Goal: Transaction & Acquisition: Purchase product/service

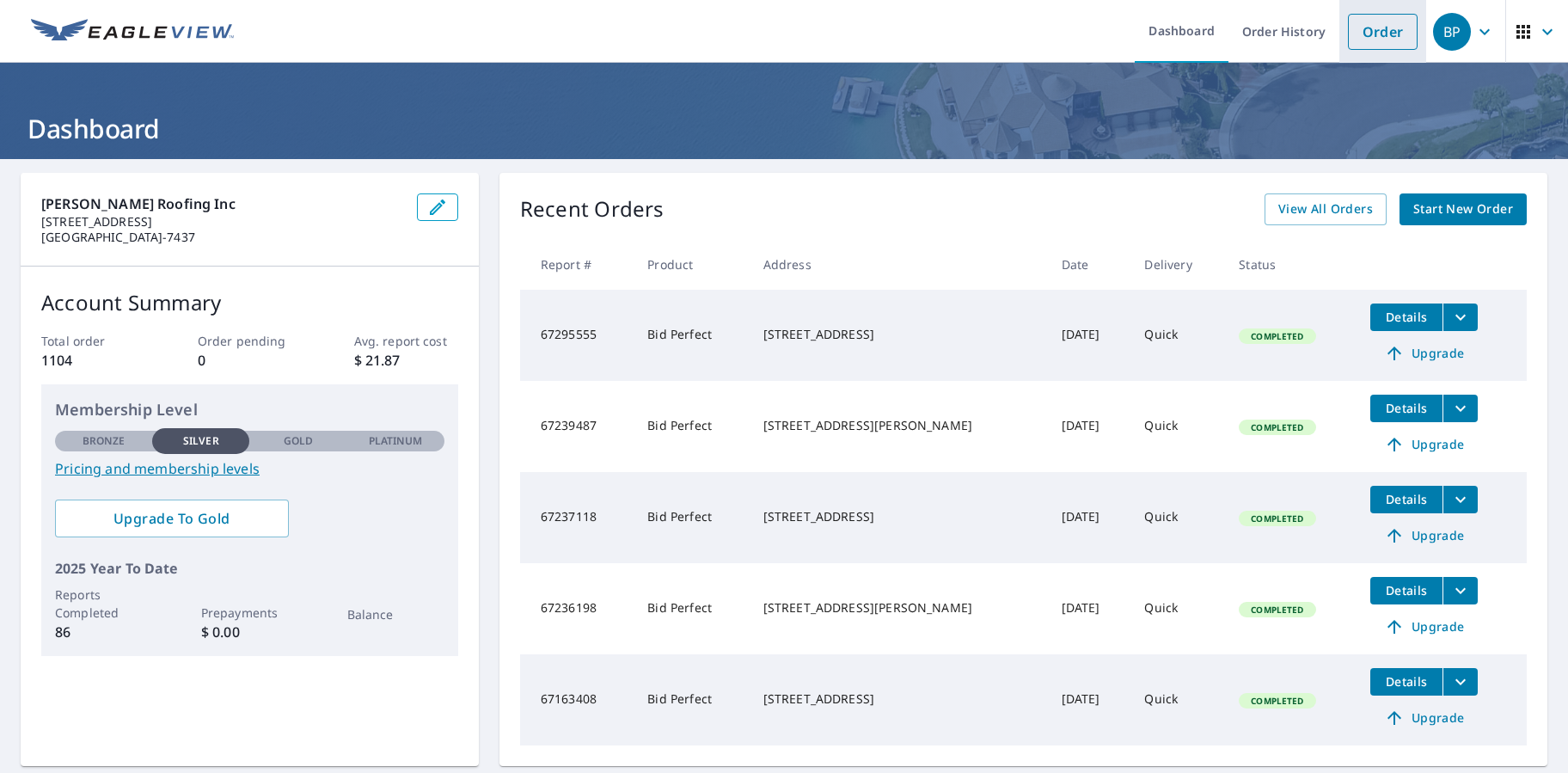
click at [1384, 40] on link "Order" at bounding box center [1383, 32] width 70 height 36
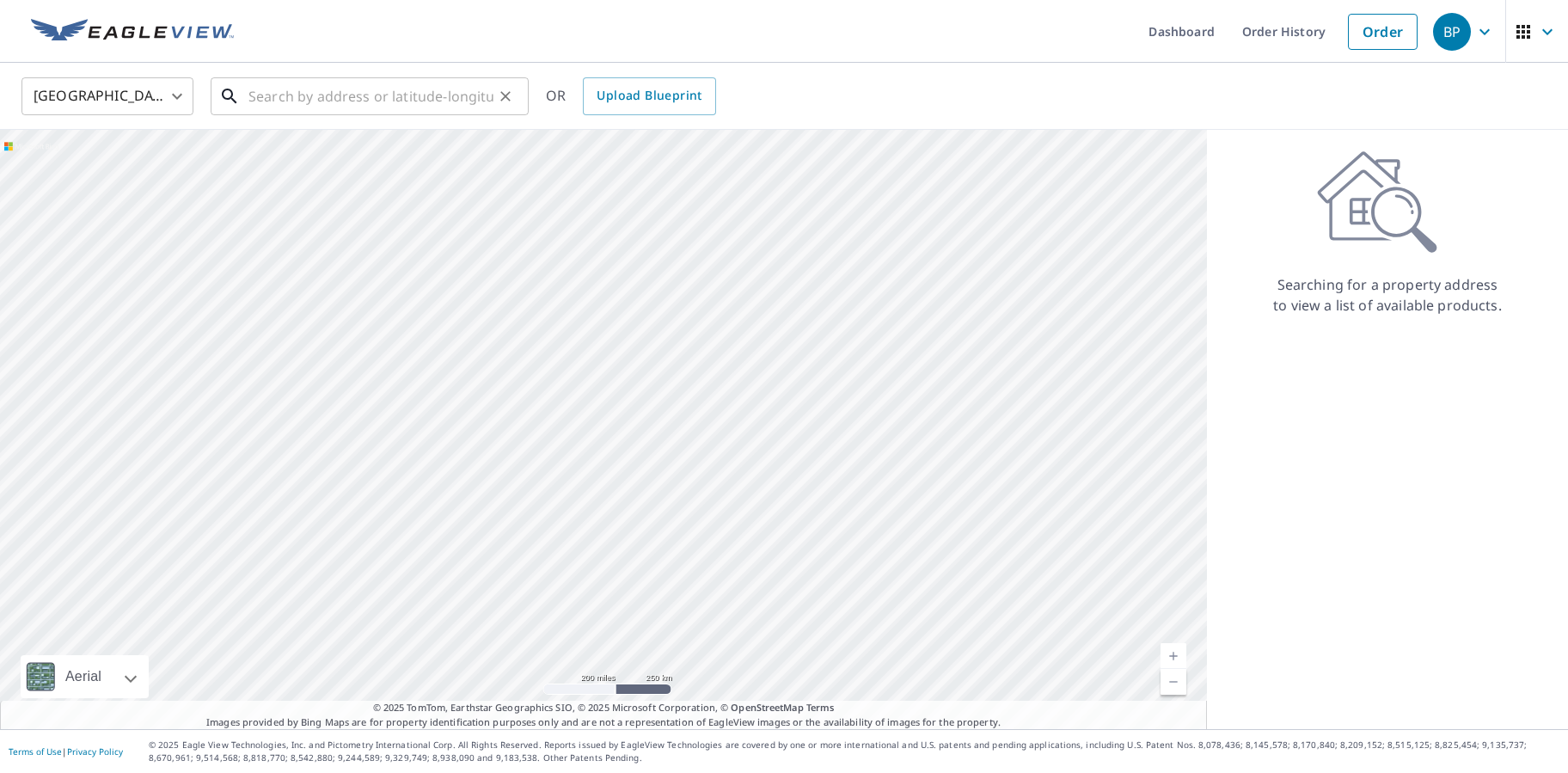
click at [443, 101] on input "text" at bounding box center [371, 96] width 245 height 48
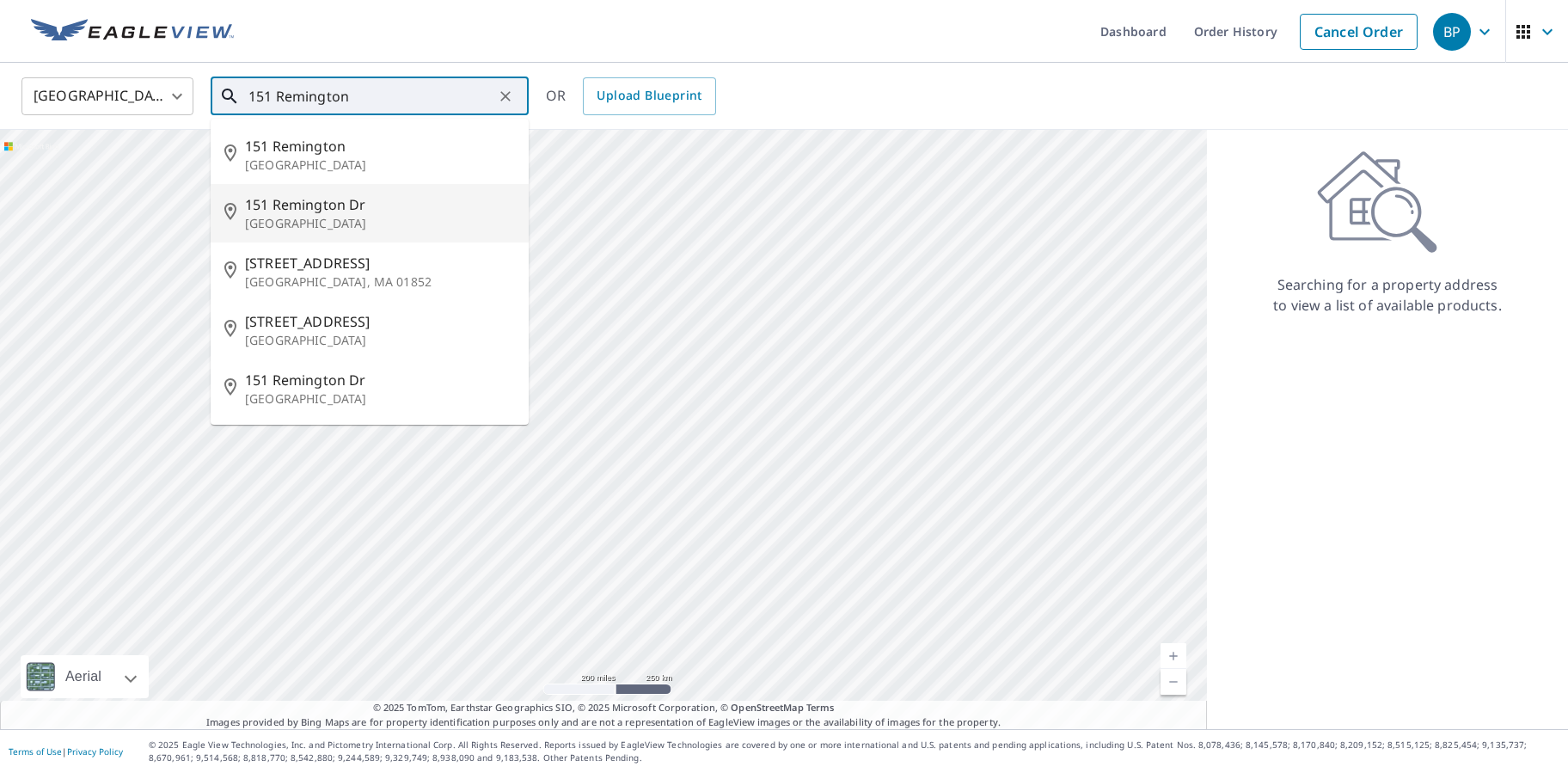
click at [325, 210] on span "151 Remington Dr" at bounding box center [380, 204] width 270 height 21
type input "[STREET_ADDRESS][PERSON_NAME]"
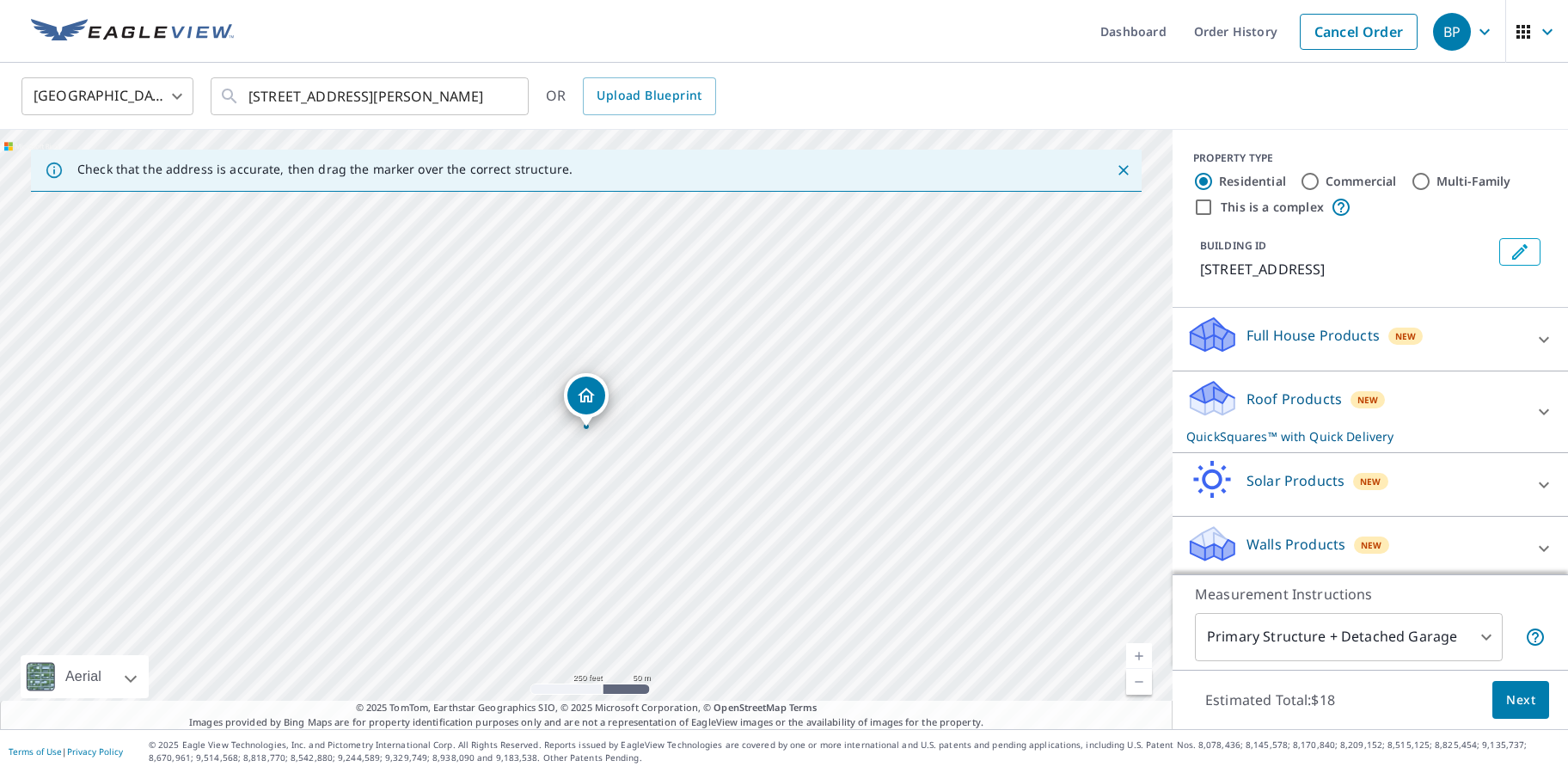
click at [1523, 691] on span "Next" at bounding box center [1521, 700] width 29 height 22
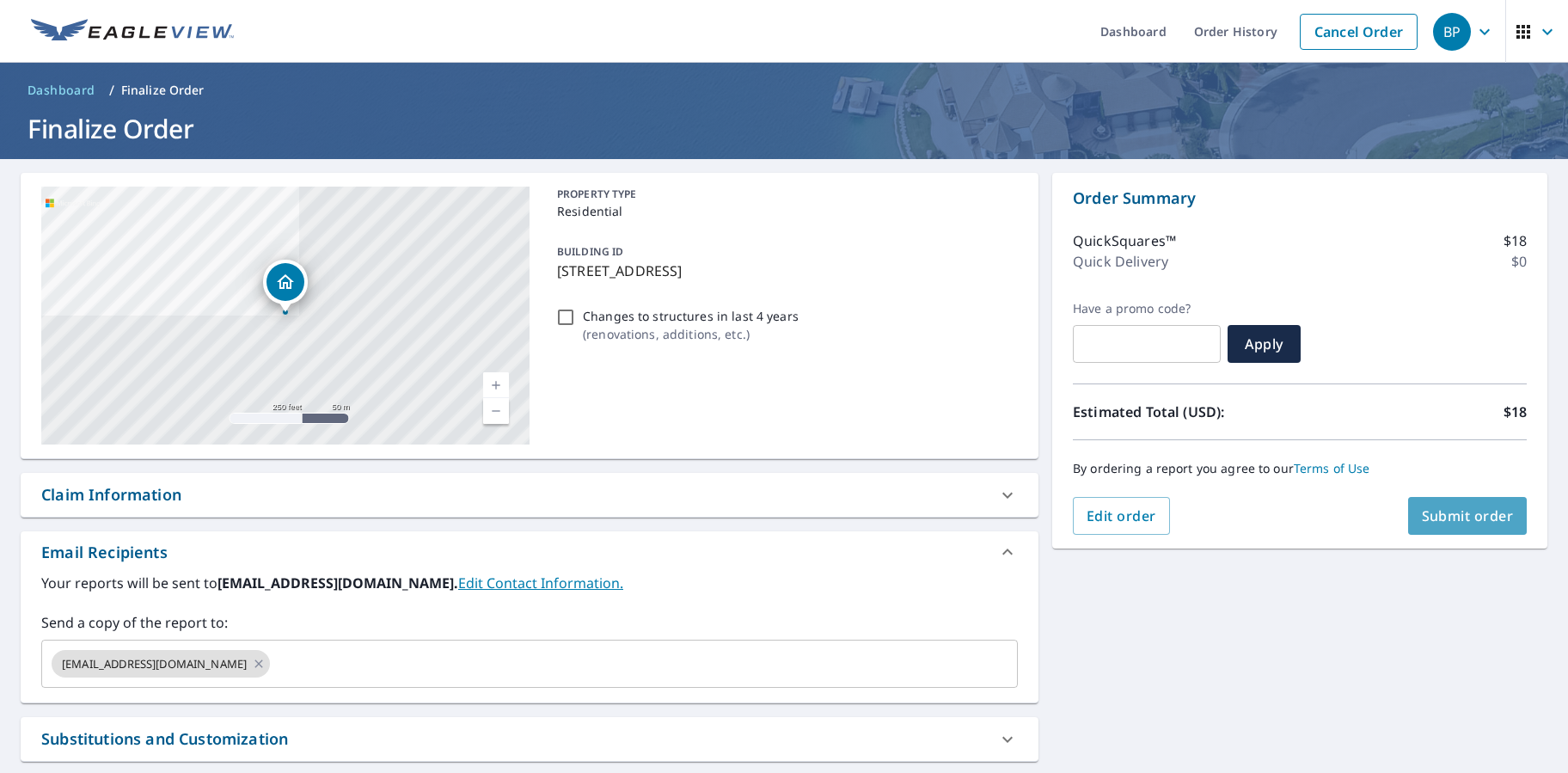
click at [1459, 519] on span "Submit order" at bounding box center [1468, 516] width 92 height 19
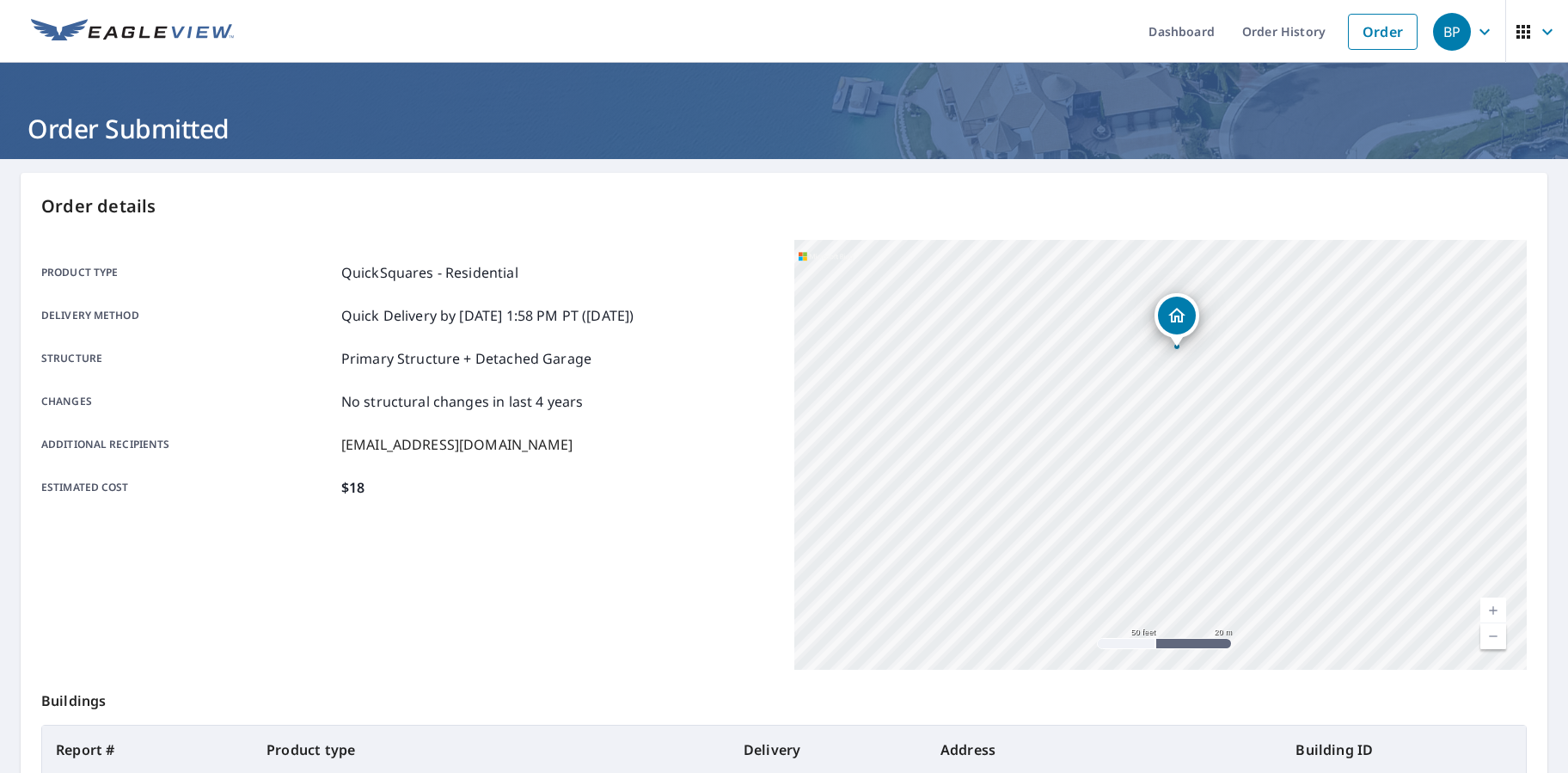
drag, startPoint x: 1249, startPoint y: 404, endPoint x: 1119, endPoint y: 647, distance: 275.6
click at [1119, 647] on div "[STREET_ADDRESS][PERSON_NAME]" at bounding box center [1161, 455] width 733 height 430
